Goal: Task Accomplishment & Management: Manage account settings

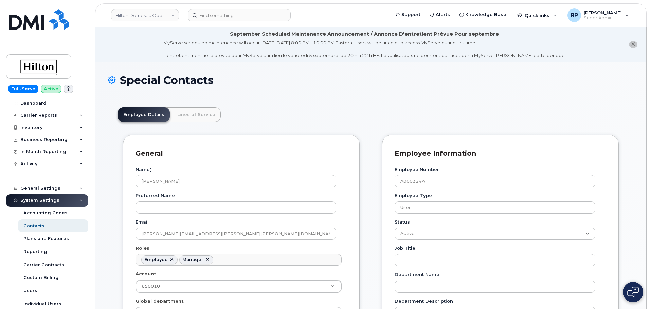
scroll to position [20, 0]
click at [39, 106] on div "Dashboard" at bounding box center [33, 103] width 26 height 5
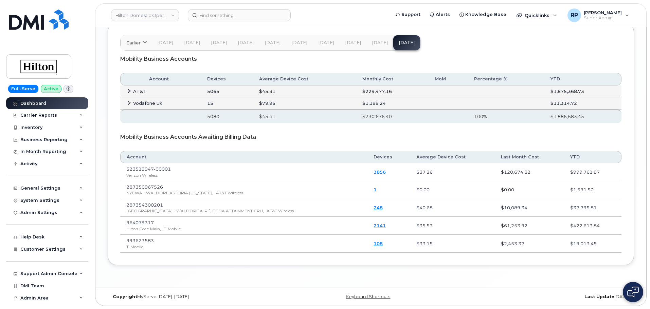
scroll to position [1142, 0]
click at [62, 252] on span "Customer Settings" at bounding box center [42, 249] width 45 height 5
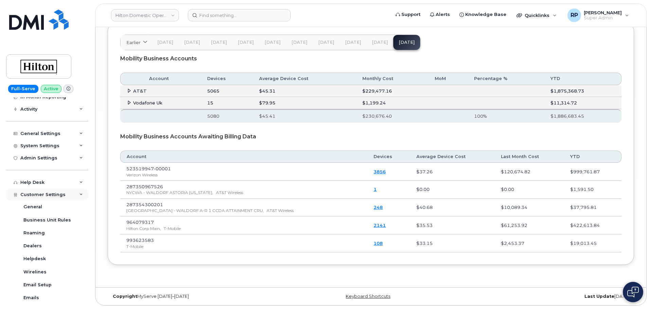
scroll to position [113, 0]
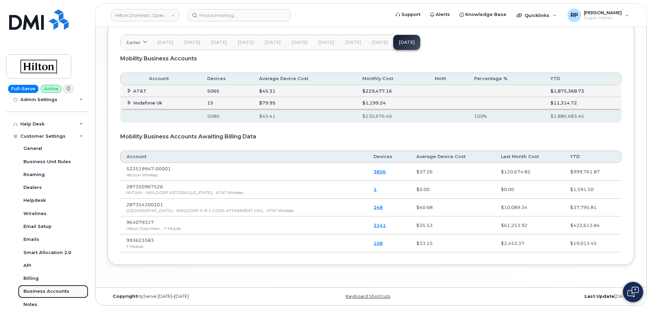
click at [47, 287] on link "Business Accounts" at bounding box center [53, 291] width 70 height 13
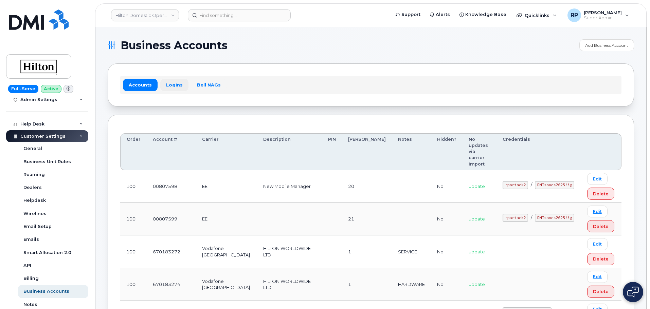
click at [175, 85] on link "Logins" at bounding box center [174, 85] width 28 height 12
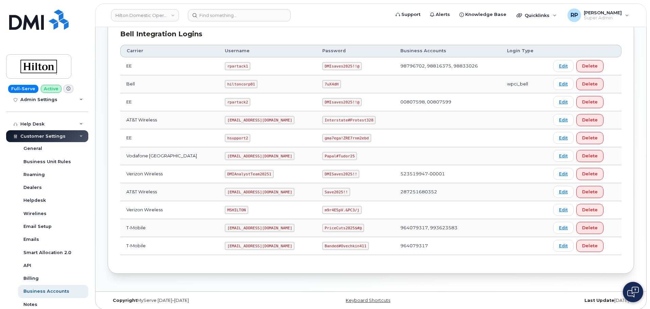
scroll to position [175, 0]
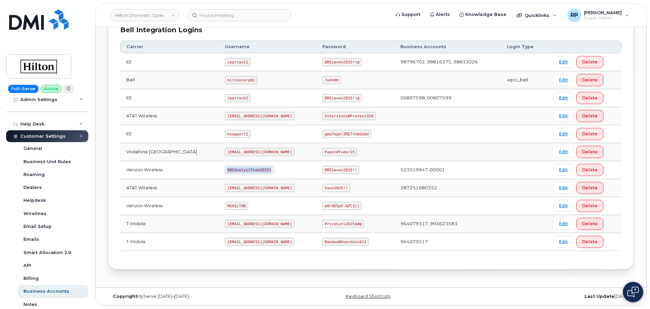
drag, startPoint x: 215, startPoint y: 174, endPoint x: 251, endPoint y: 171, distance: 35.7
click at [262, 173] on td "DMIAnalystTeam20251" at bounding box center [267, 170] width 97 height 18
copy code "DMIAnalystTeam20251"
drag, startPoint x: 317, startPoint y: 173, endPoint x: 352, endPoint y: 170, distance: 34.7
click at [352, 170] on td "DMISaves2025!!" at bounding box center [355, 170] width 78 height 18
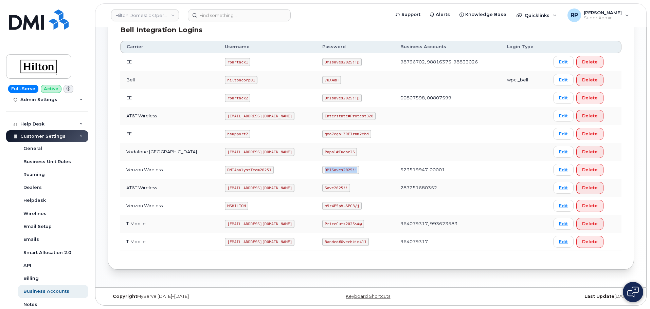
copy code "DMISaves2025!!"
drag, startPoint x: 220, startPoint y: 206, endPoint x: 236, endPoint y: 206, distance: 16.6
click at [236, 206] on code "MSHILTON" at bounding box center [236, 206] width 23 height 8
copy code "MSHILTON"
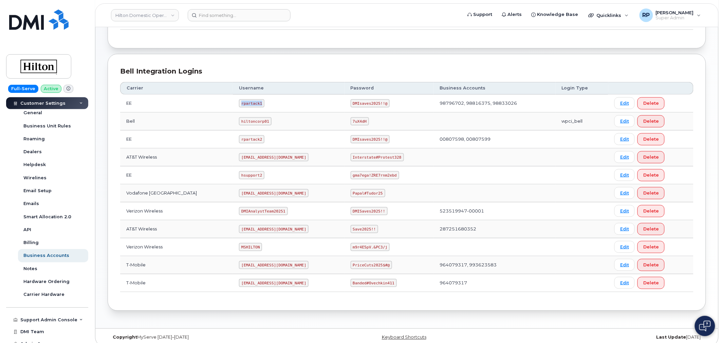
scroll to position [141, 0]
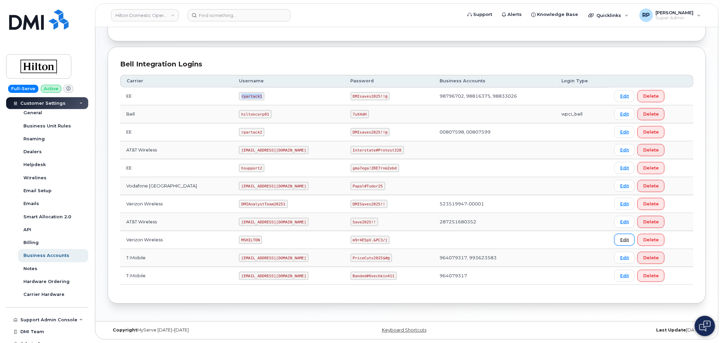
click at [623, 239] on link "Edit" at bounding box center [624, 240] width 20 height 12
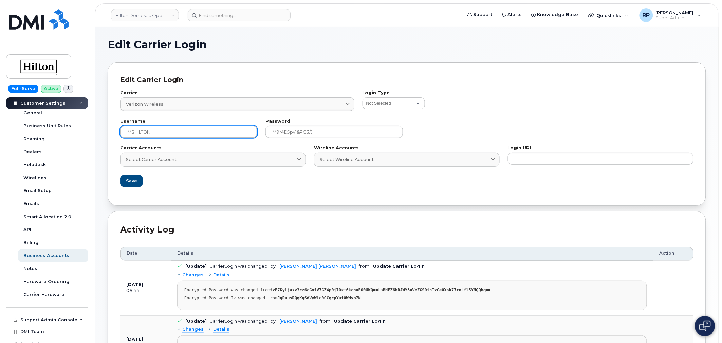
drag, startPoint x: 171, startPoint y: 131, endPoint x: 119, endPoint y: 135, distance: 52.5
click at [118, 135] on div "Username MSHILTON" at bounding box center [188, 128] width 145 height 27
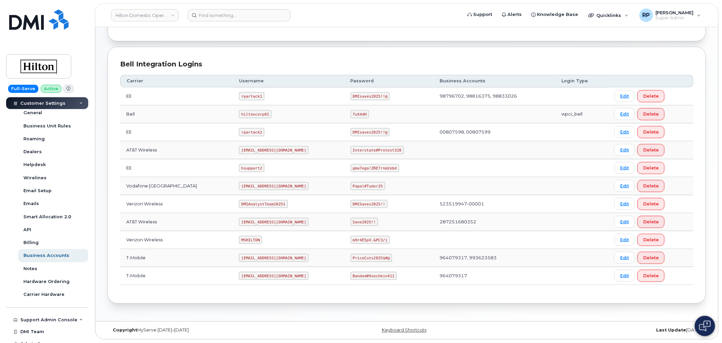
scroll to position [141, 0]
drag, startPoint x: 230, startPoint y: 241, endPoint x: 239, endPoint y: 237, distance: 10.0
click at [250, 241] on td "MSHILTON" at bounding box center [288, 240] width 111 height 18
click at [179, 292] on div "Bell Integration Logins Carrier Username Password Business Accounts Login Type …" at bounding box center [407, 175] width 598 height 257
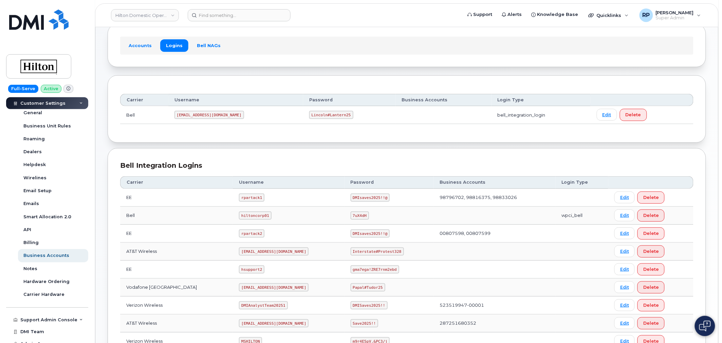
scroll to position [16, 0]
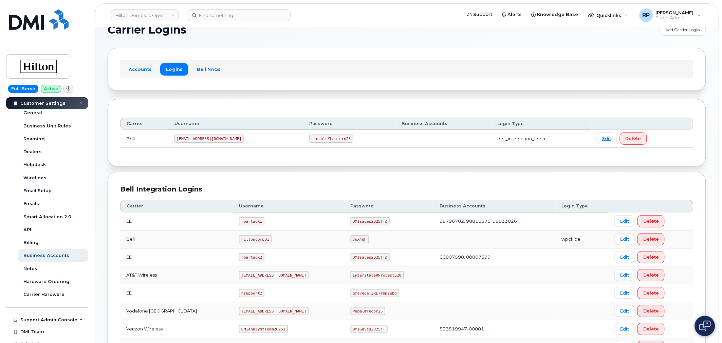
click at [249, 189] on div "Bell Integration Logins" at bounding box center [406, 190] width 573 height 10
click at [217, 172] on div "Bell Integration Logins Carrier Username Password Business Accounts Login Type …" at bounding box center [407, 300] width 598 height 257
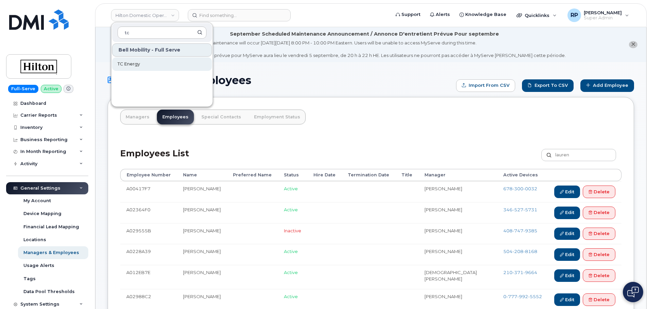
type input "tc"
click at [147, 63] on link "TC Energy" at bounding box center [162, 64] width 100 height 14
